Goal: Communication & Community: Answer question/provide support

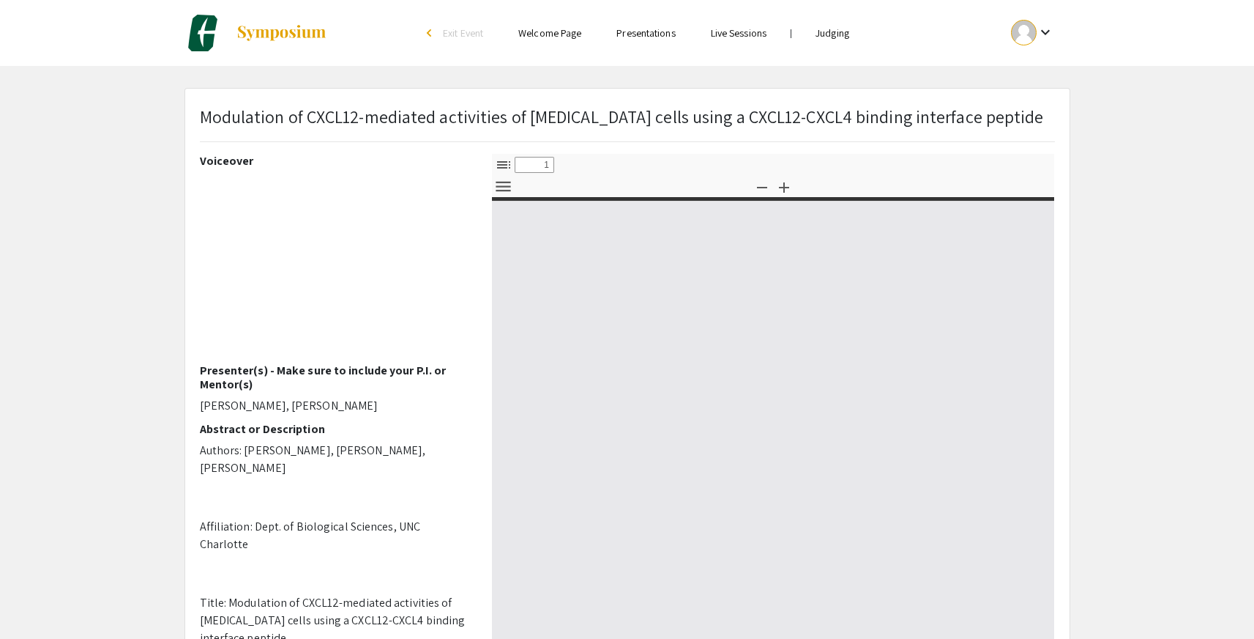
select select "custom"
type input "0"
select select "custom"
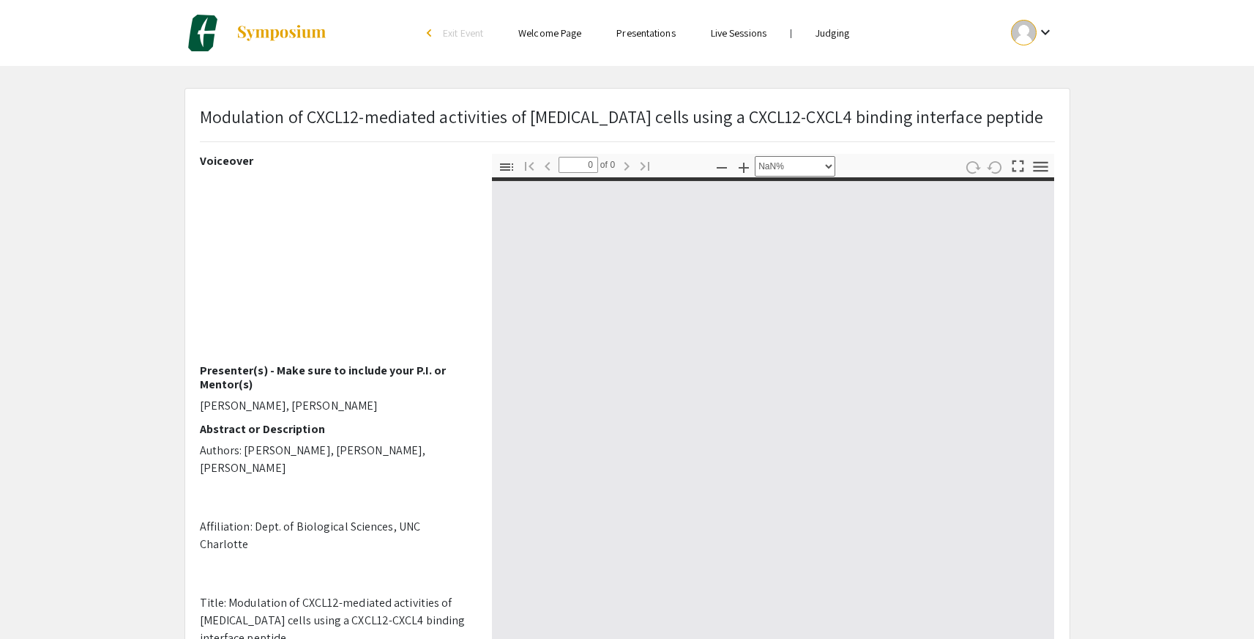
type input "1"
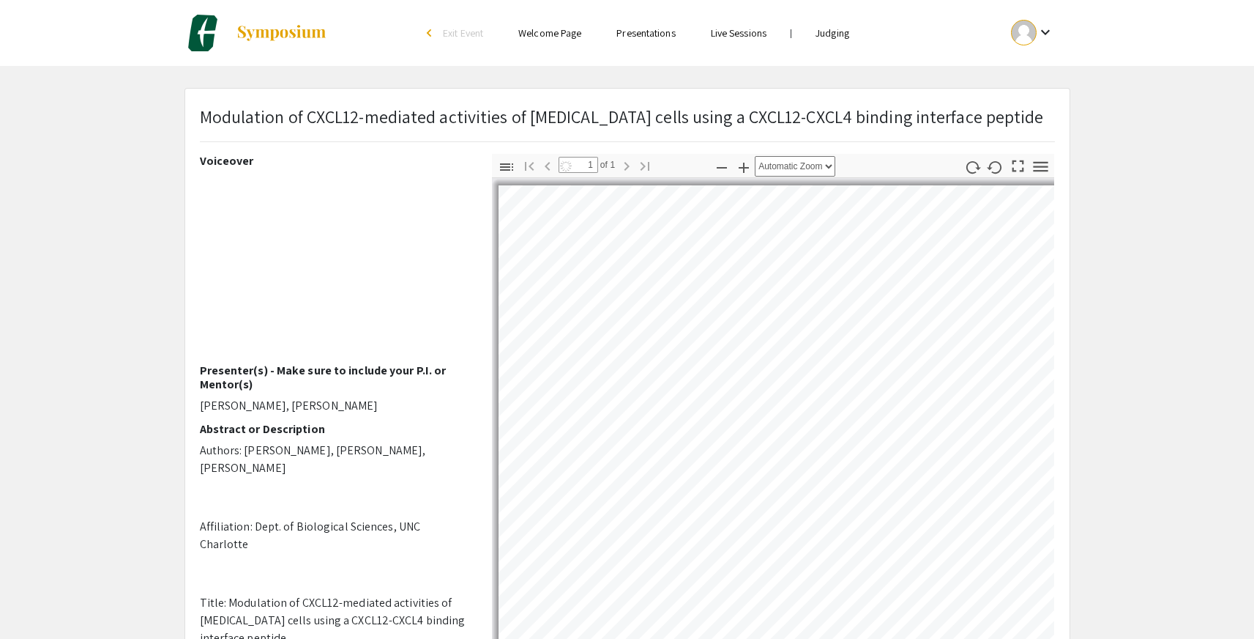
select select "custom"
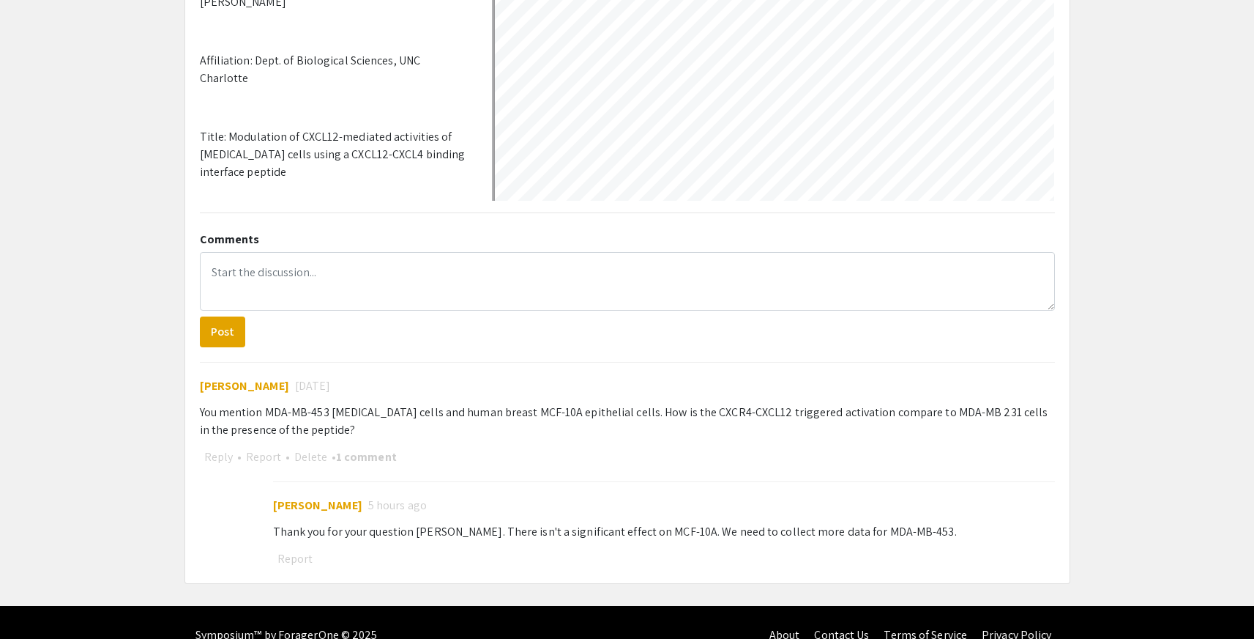
scroll to position [518, 0]
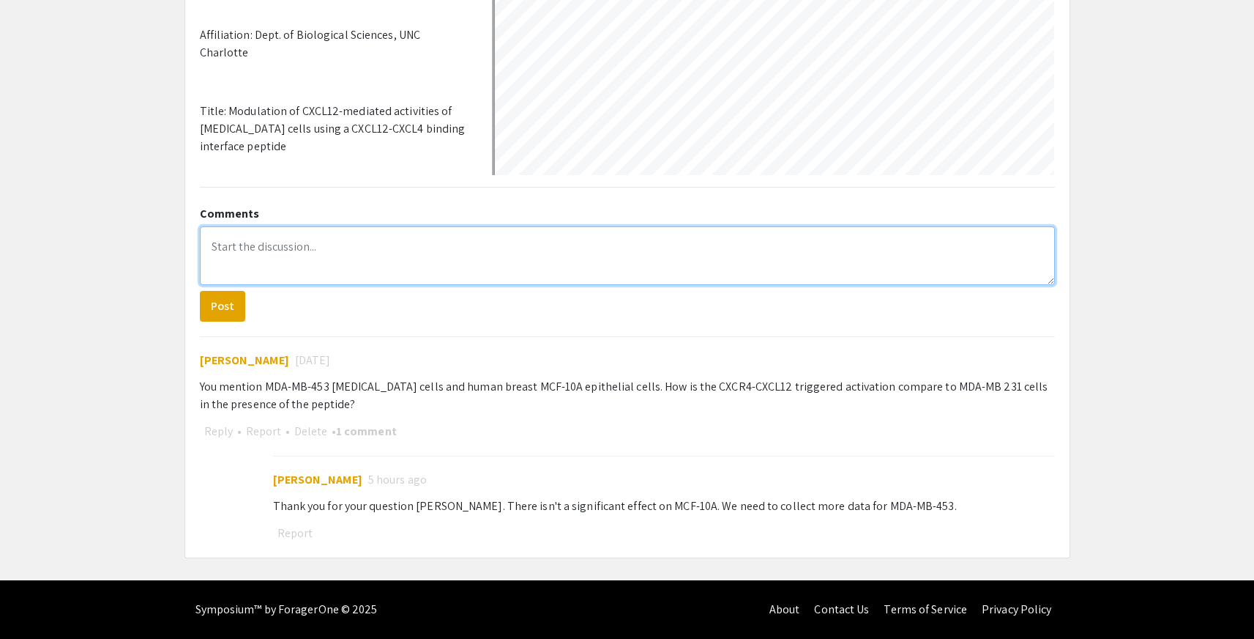
click at [814, 252] on textarea at bounding box center [627, 255] width 855 height 59
type textarea "Thanks!"
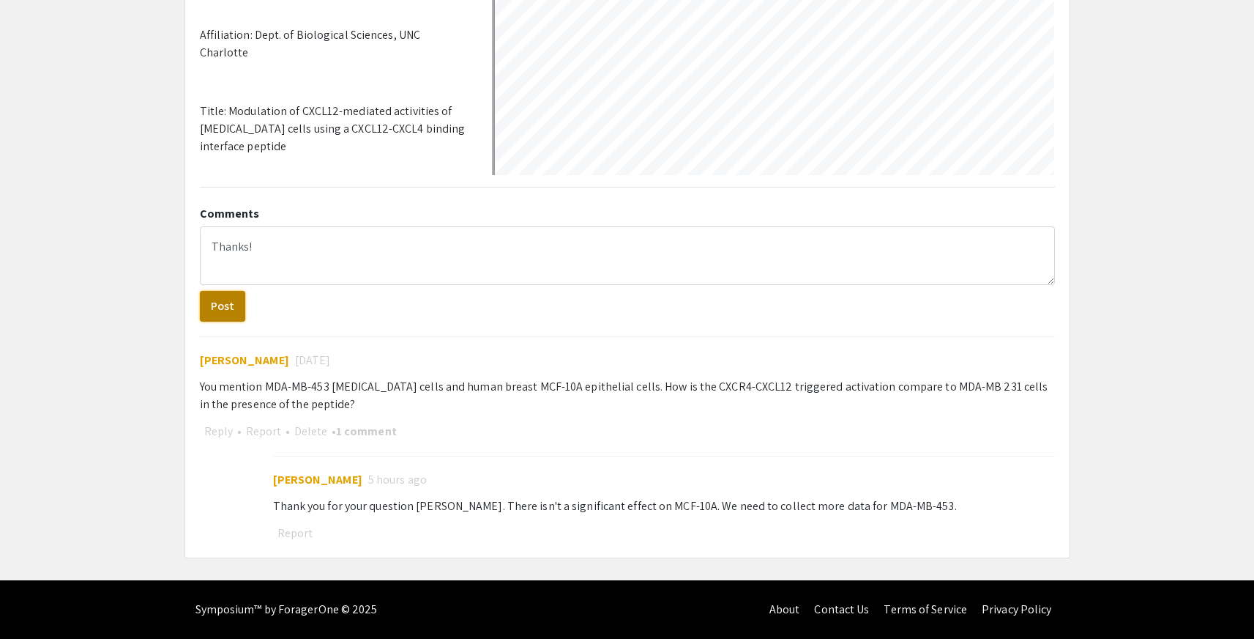
click at [225, 308] on button "Post" at bounding box center [222, 306] width 45 height 31
